Goal: Answer question/provide support

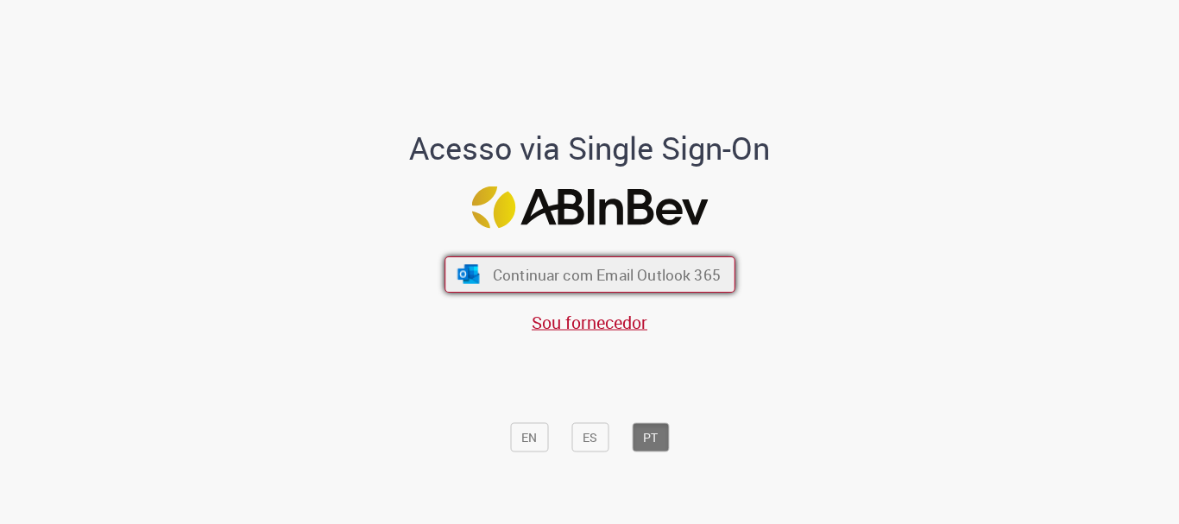
click at [575, 286] on button "Continuar com Email Outlook 365" at bounding box center [590, 274] width 291 height 36
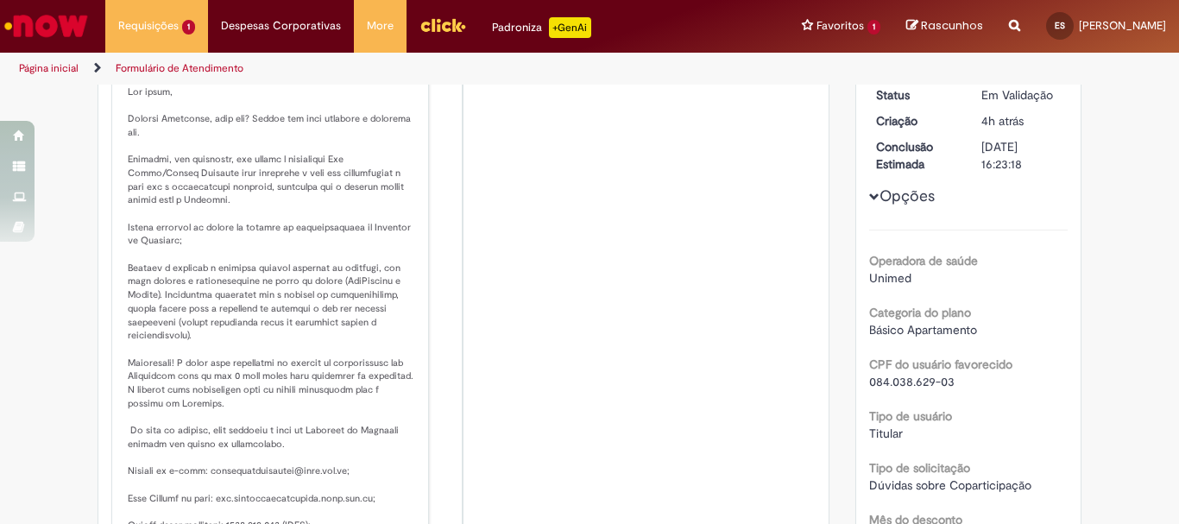
scroll to position [86, 0]
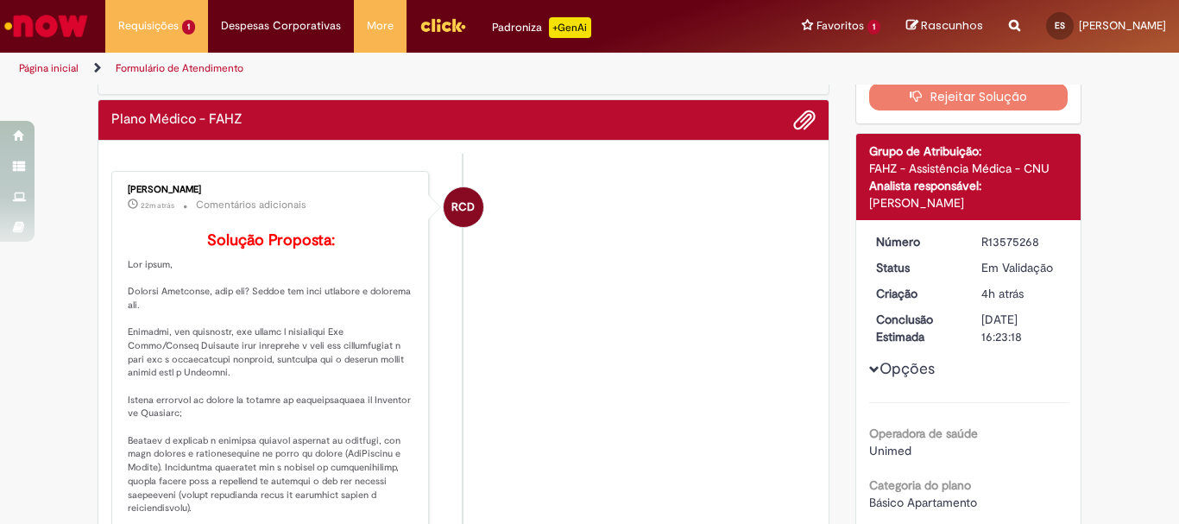
click at [660, 281] on li "RCD [PERSON_NAME] 22m atrás 22 minutos atrás Comentários adicionais Solução Pro…" at bounding box center [463, 472] width 704 height 603
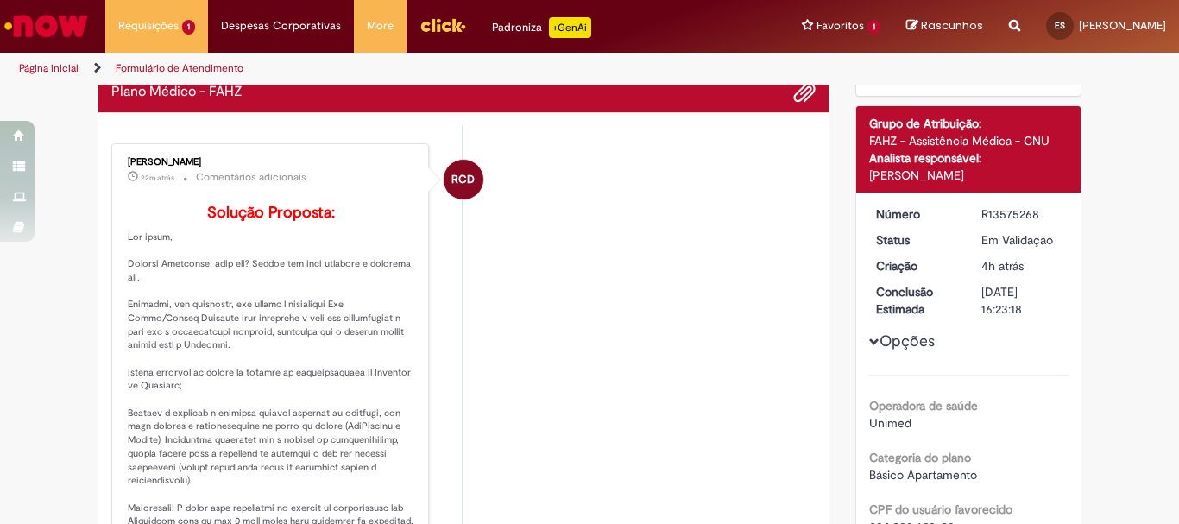
scroll to position [0, 0]
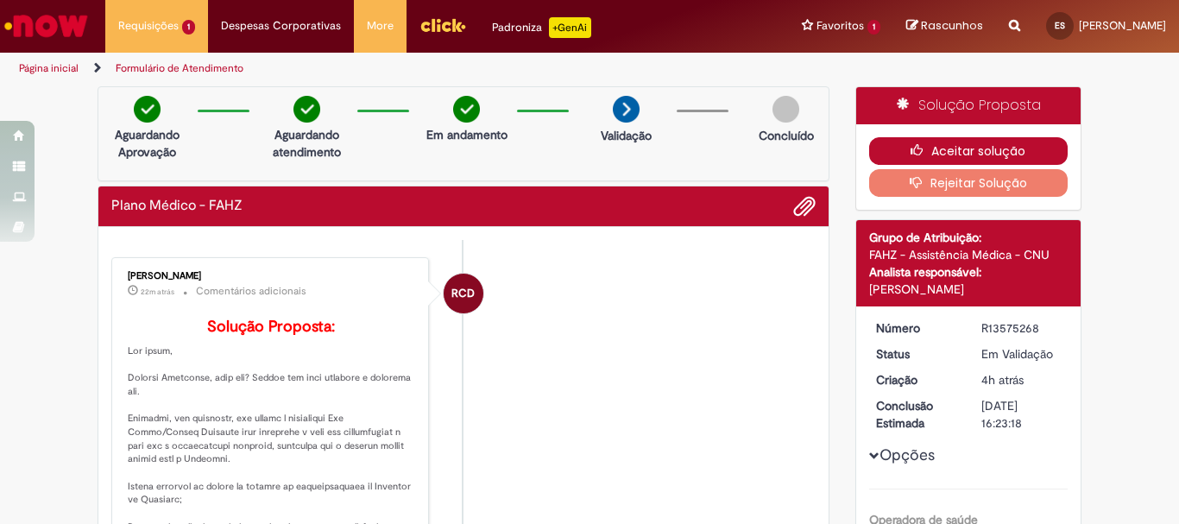
click at [950, 151] on button "Aceitar solução" at bounding box center [968, 151] width 199 height 28
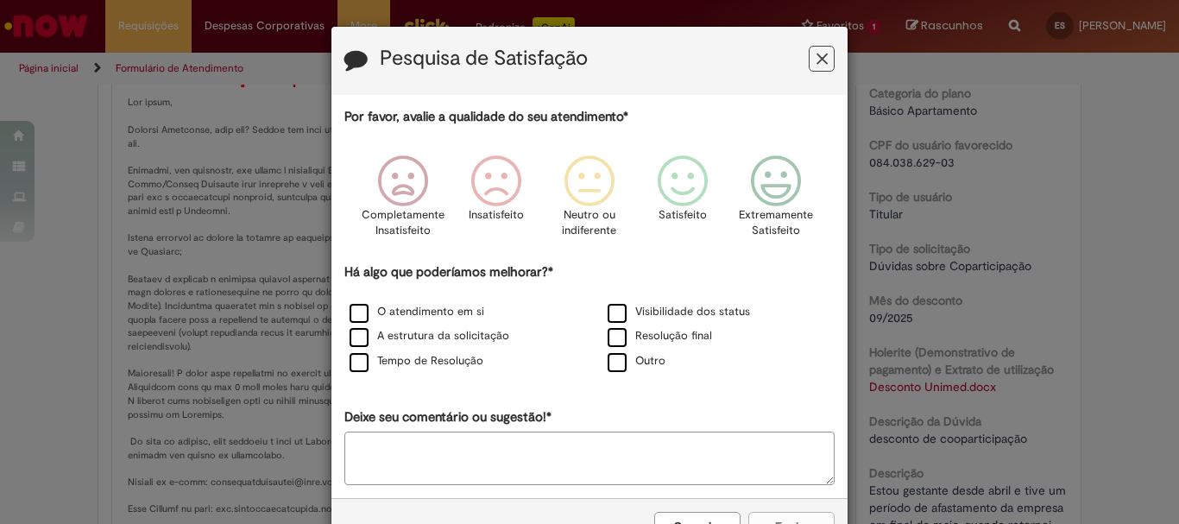
scroll to position [59, 0]
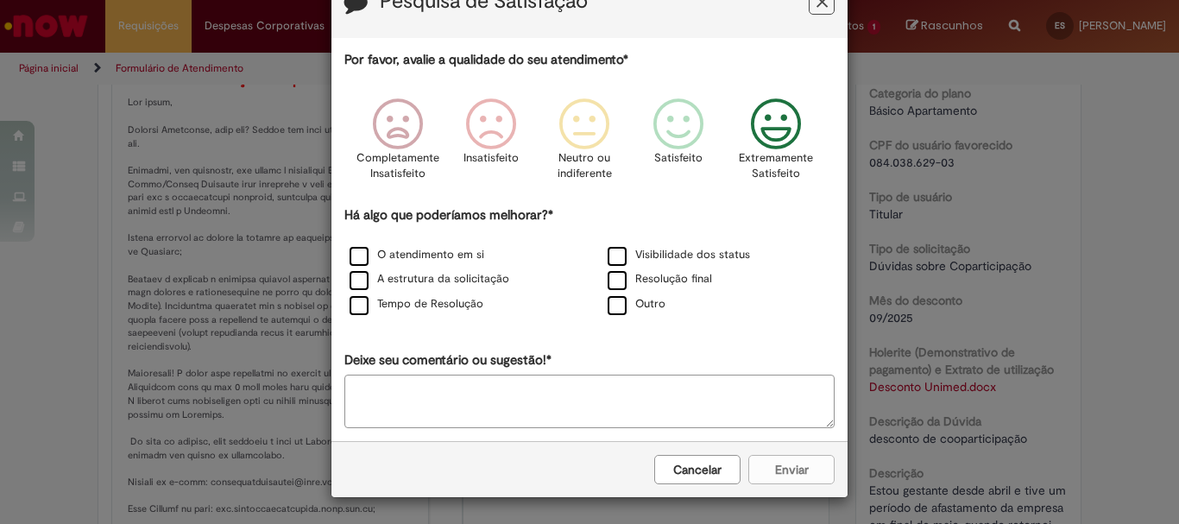
click at [767, 127] on icon "Feedback" at bounding box center [776, 124] width 65 height 52
click at [416, 306] on label "Tempo de Resolução" at bounding box center [417, 304] width 134 height 16
click at [823, 472] on button "Enviar" at bounding box center [791, 469] width 86 height 29
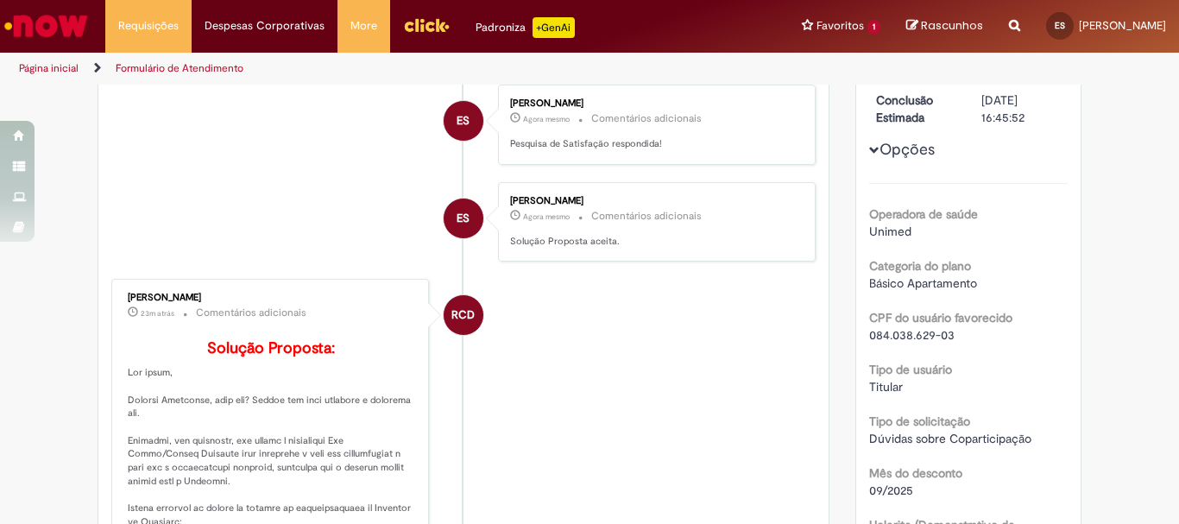
scroll to position [0, 0]
